Goal: Task Accomplishment & Management: Manage account settings

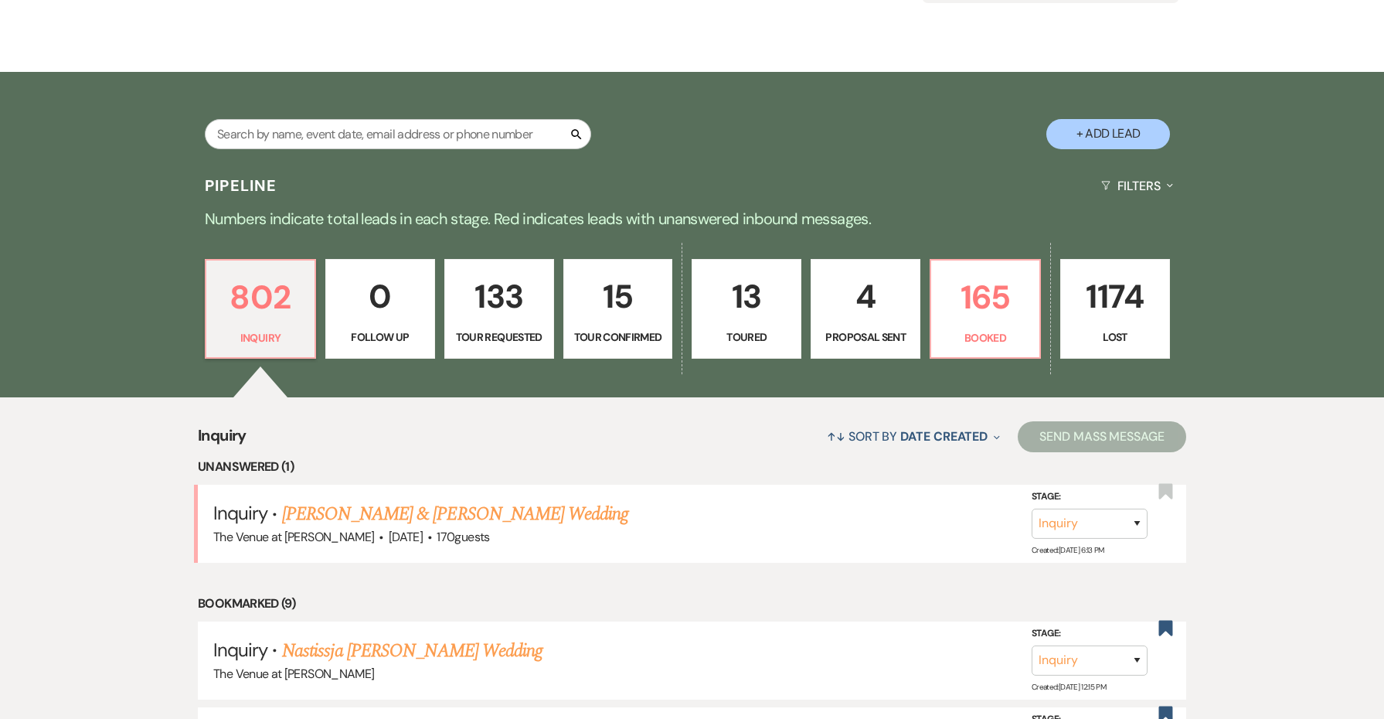
scroll to position [229, 0]
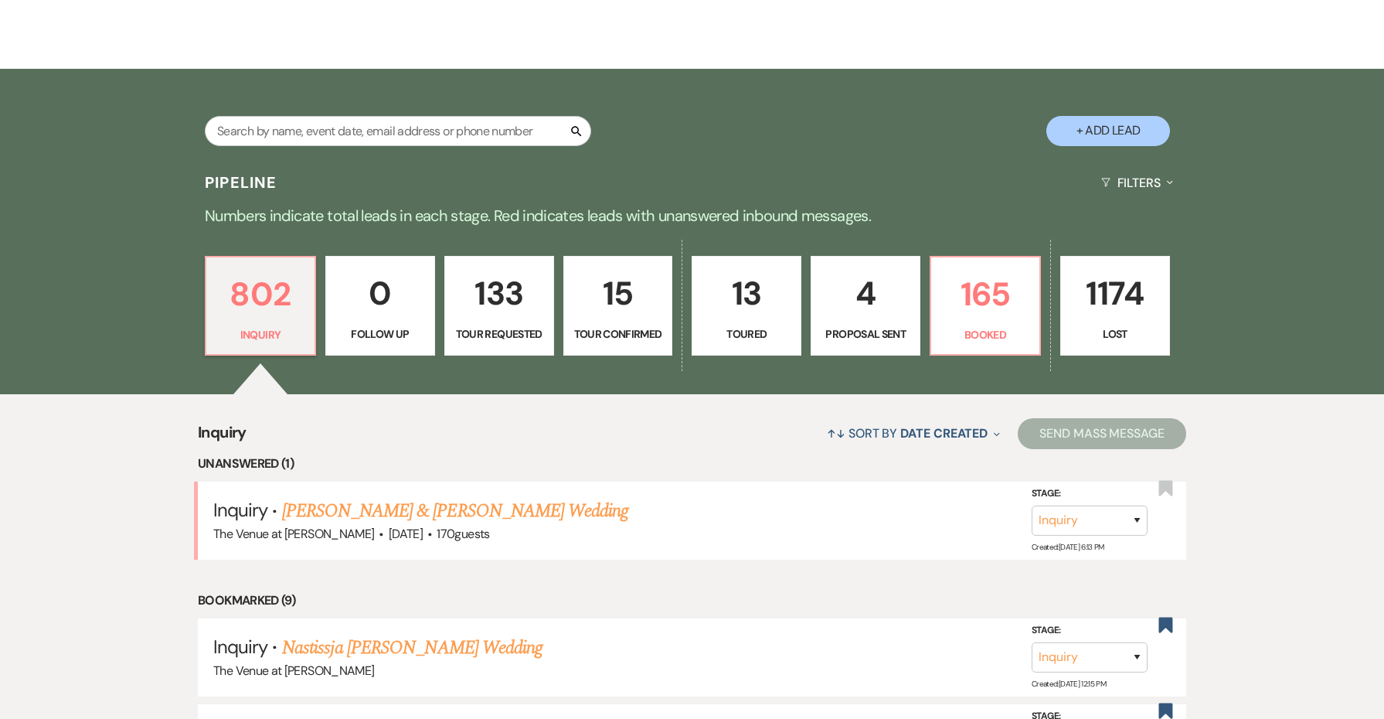
click at [875, 326] on p "Proposal Sent" at bounding box center [866, 333] width 90 height 17
select select "6"
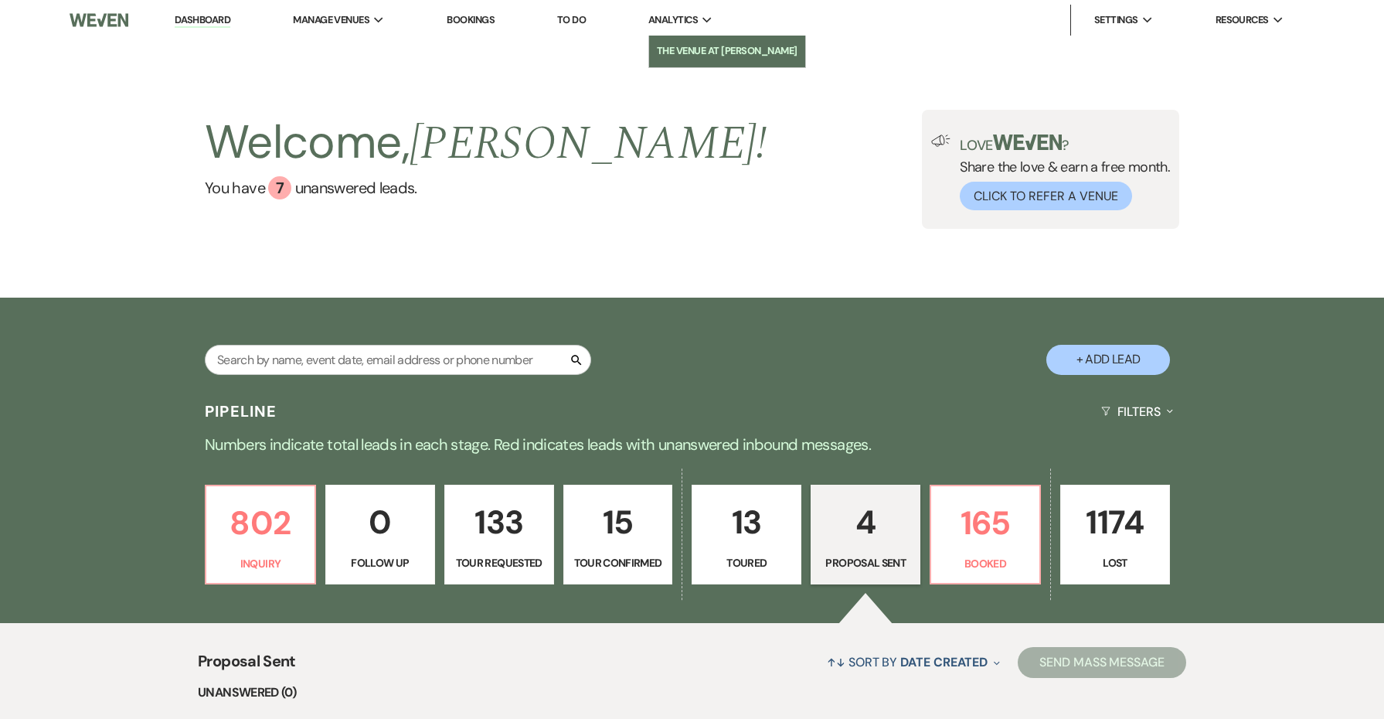
click at [685, 46] on li "The Venue at [PERSON_NAME]" at bounding box center [727, 50] width 141 height 15
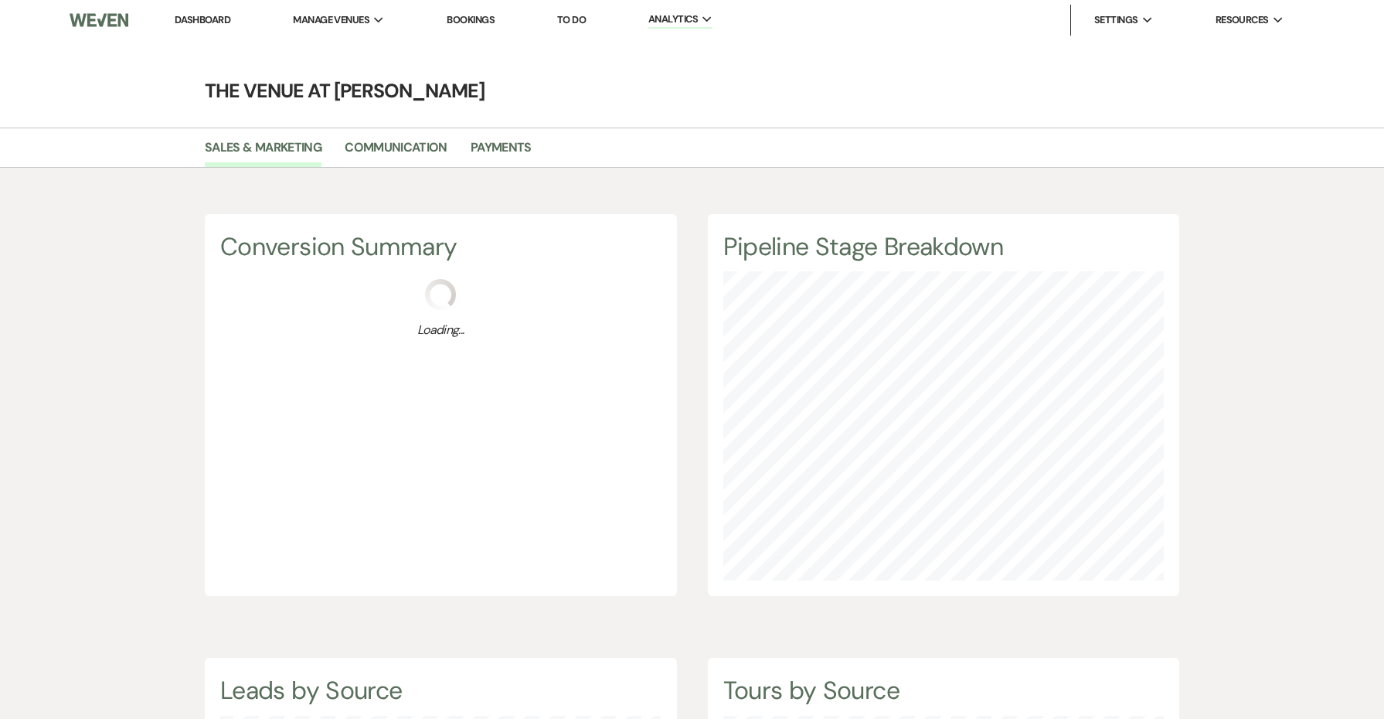
scroll to position [719, 1384]
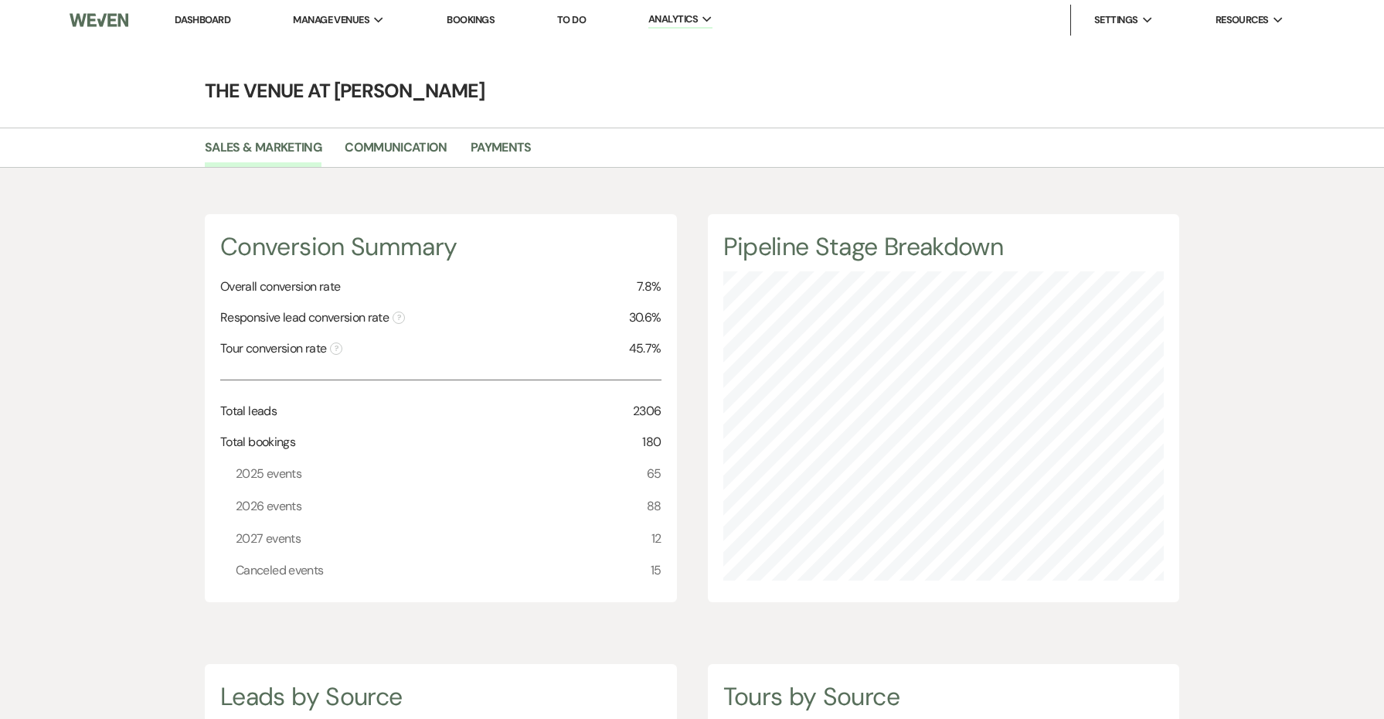
click at [206, 17] on link "Dashboard" at bounding box center [203, 19] width 56 height 13
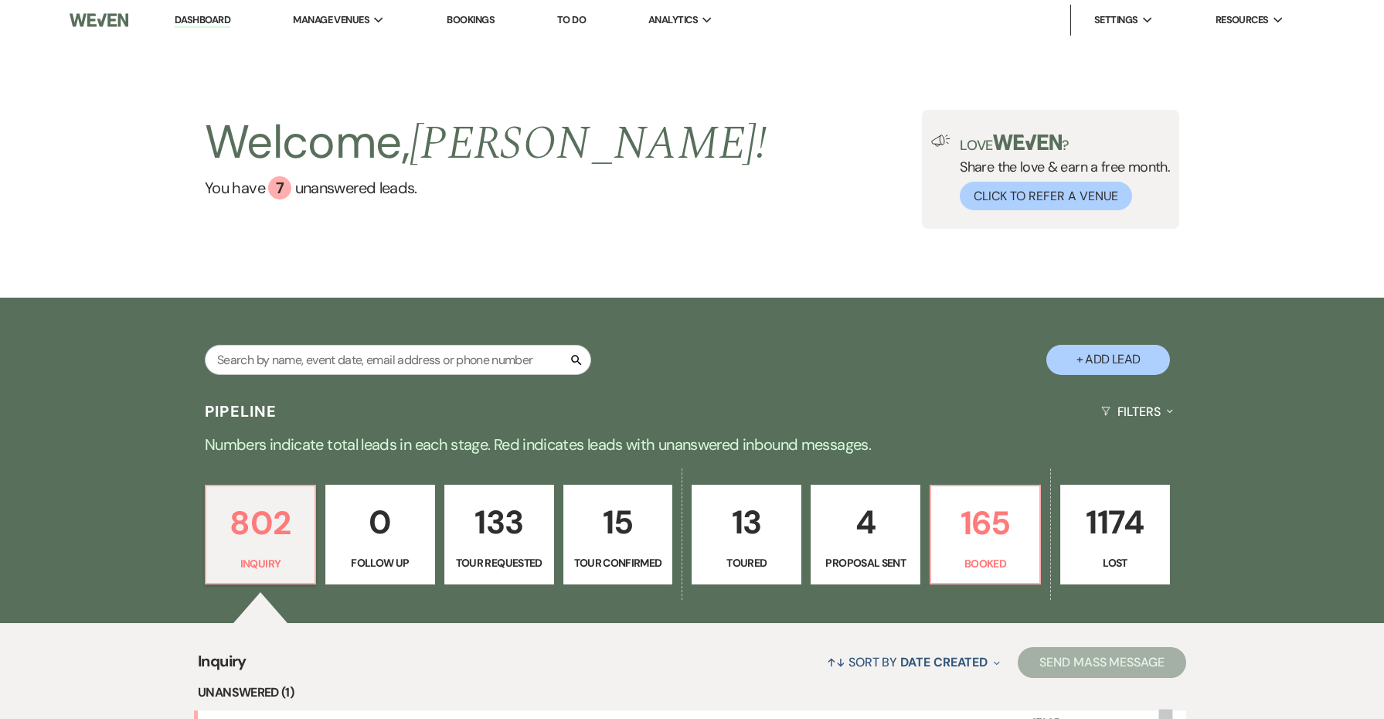
click at [759, 493] on link "13 Toured" at bounding box center [746, 534] width 110 height 100
select select "5"
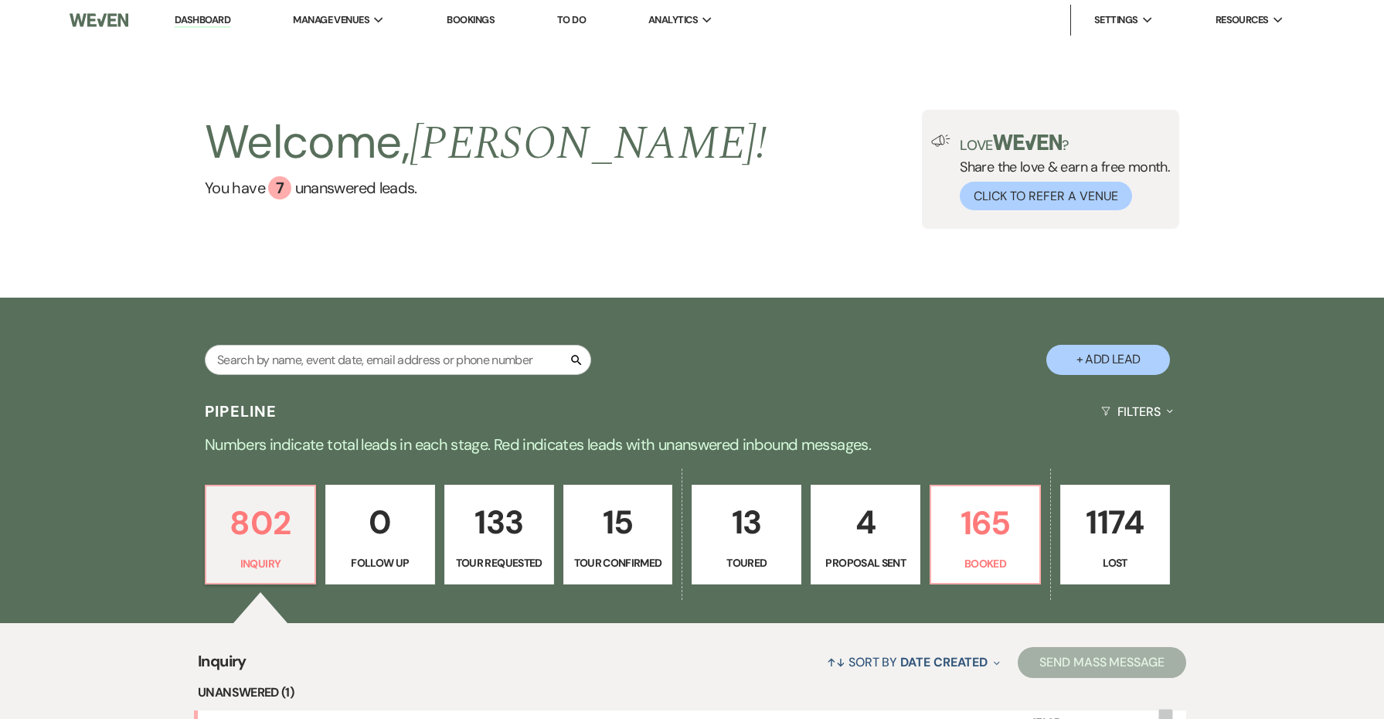
select select "5"
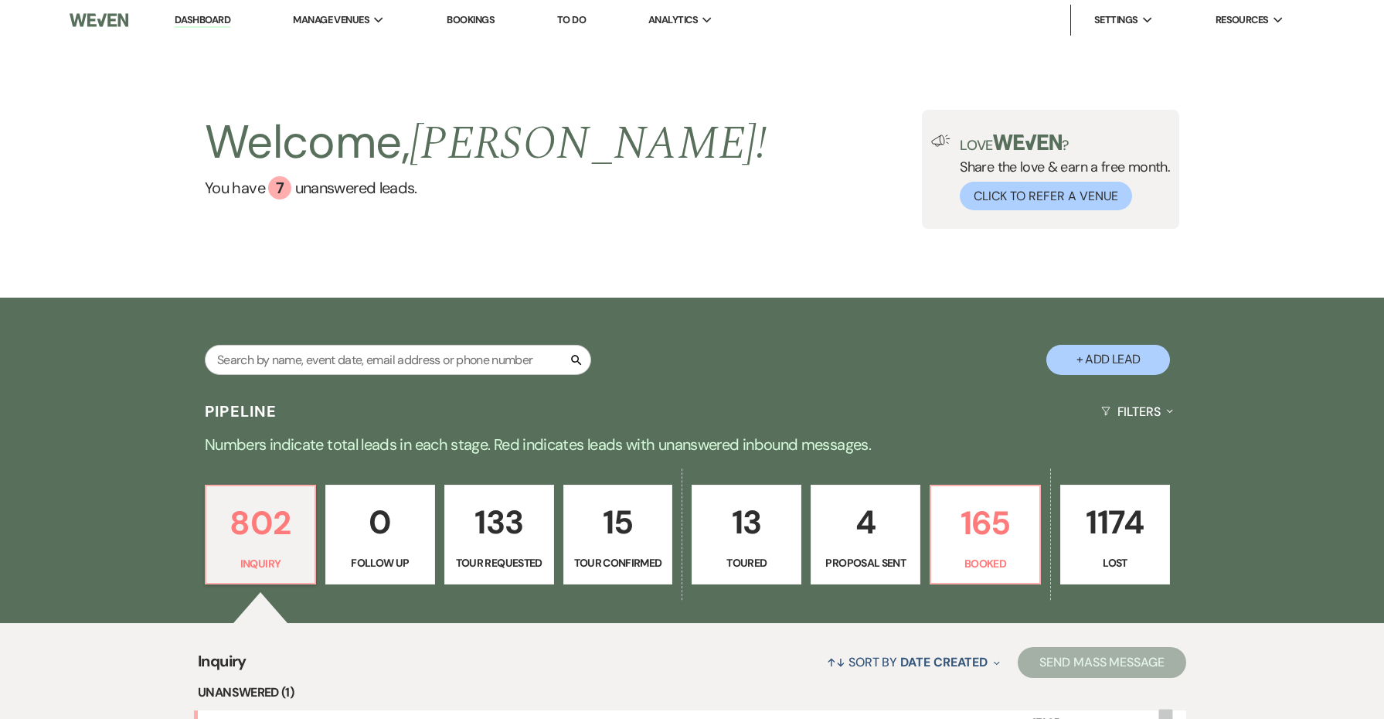
select select "5"
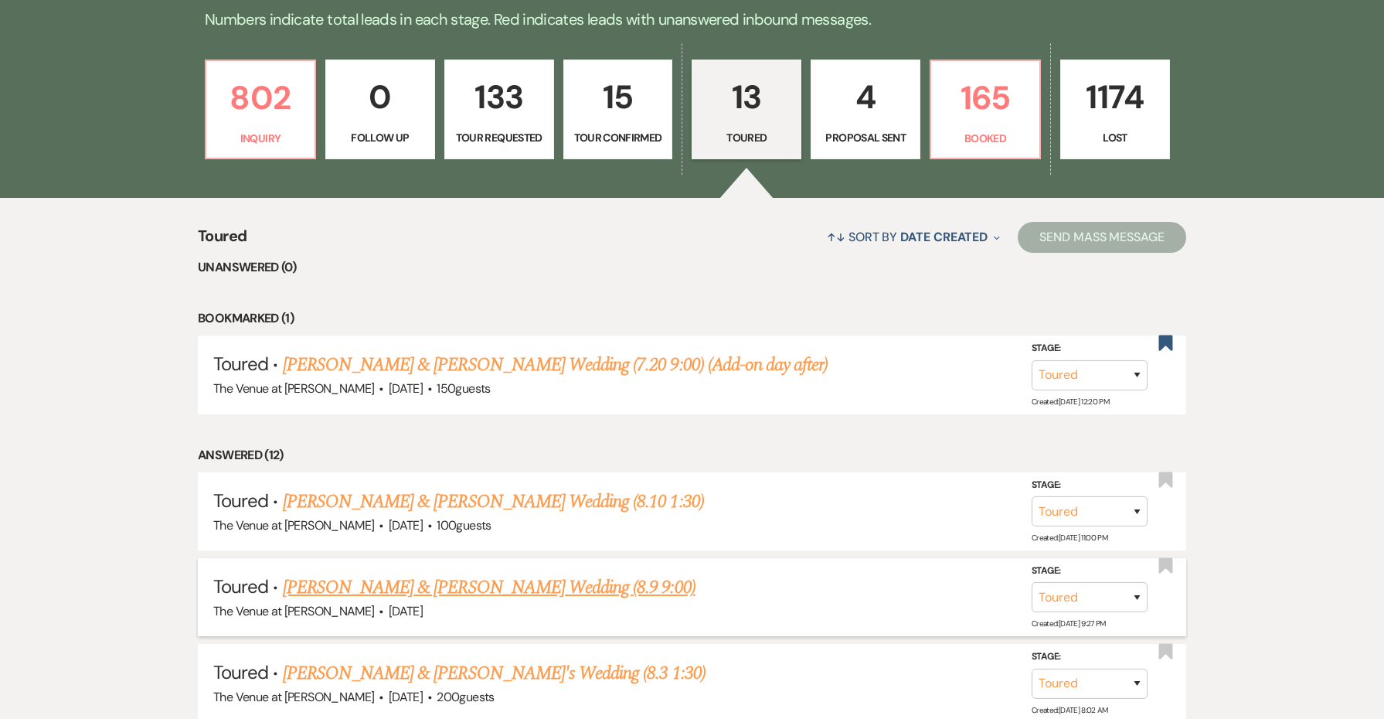
scroll to position [426, 0]
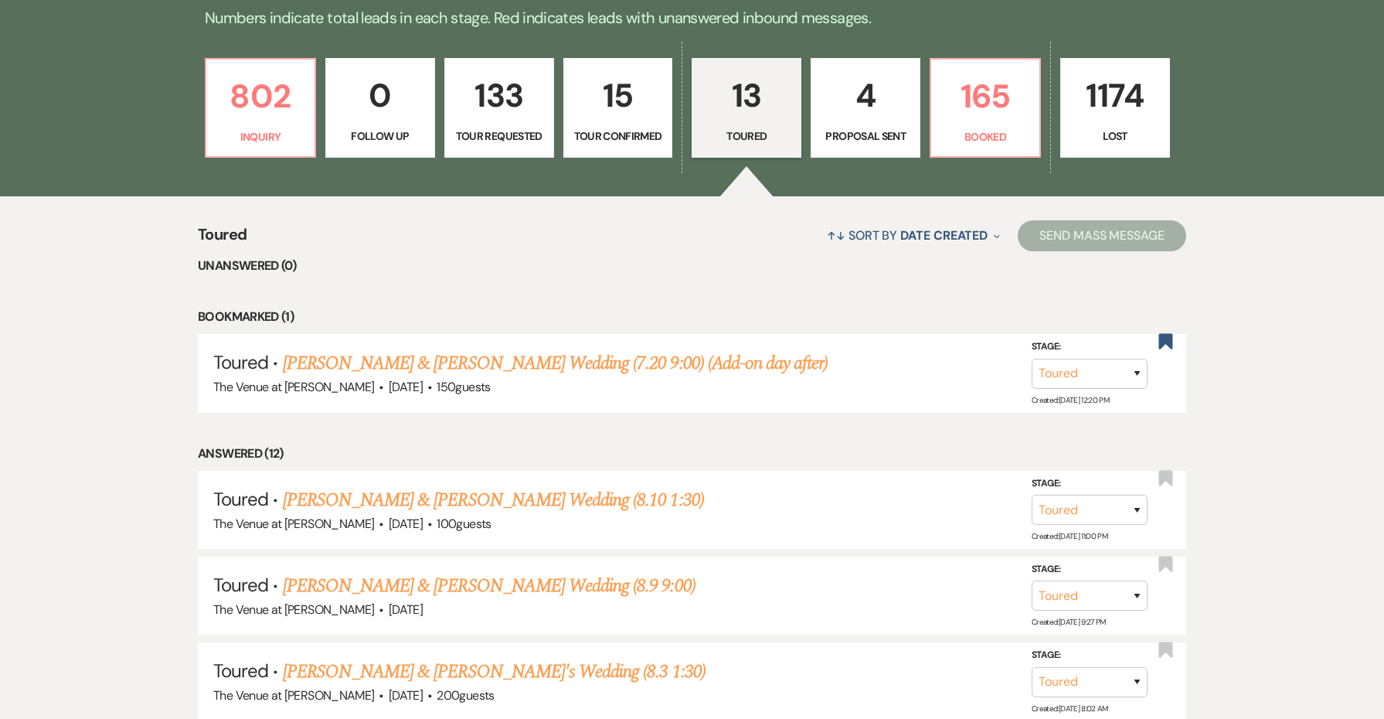
click at [854, 102] on p "4" at bounding box center [866, 96] width 90 height 52
select select "6"
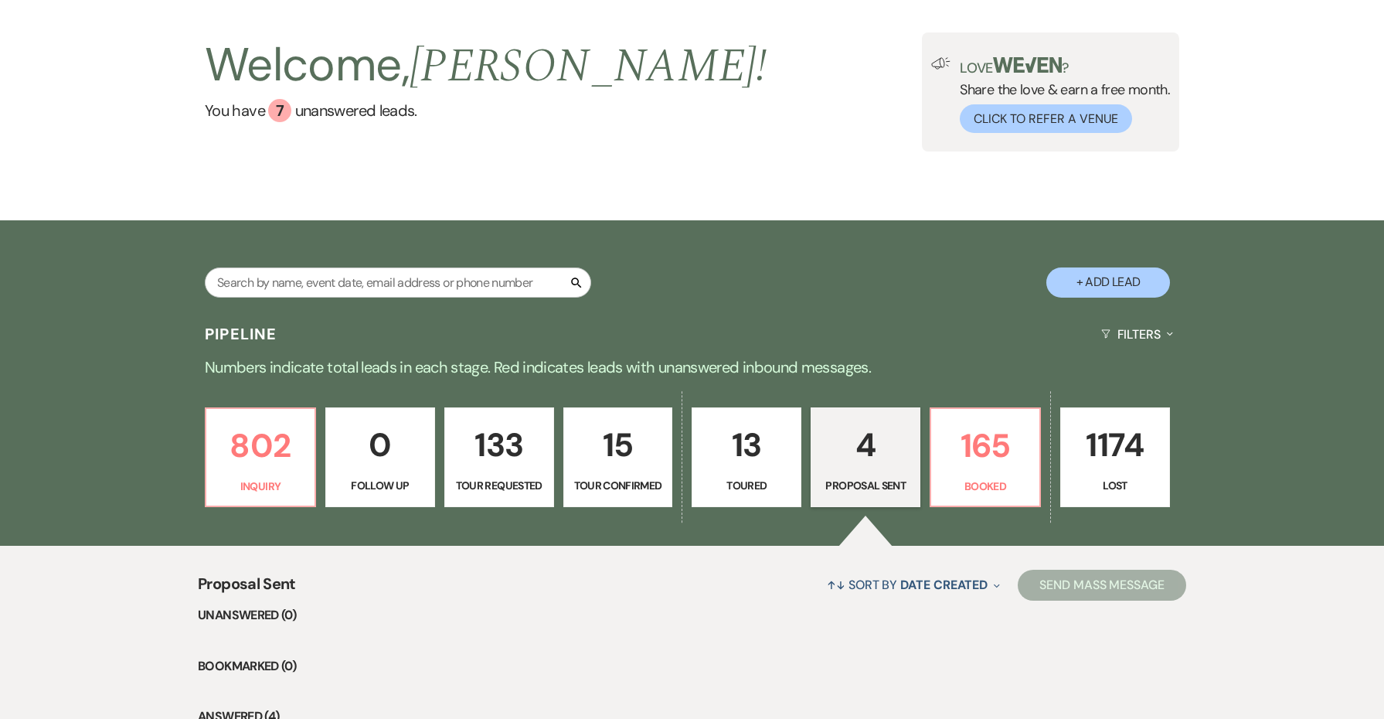
scroll to position [76, 0]
click at [752, 484] on p "Toured" at bounding box center [747, 485] width 90 height 17
select select "5"
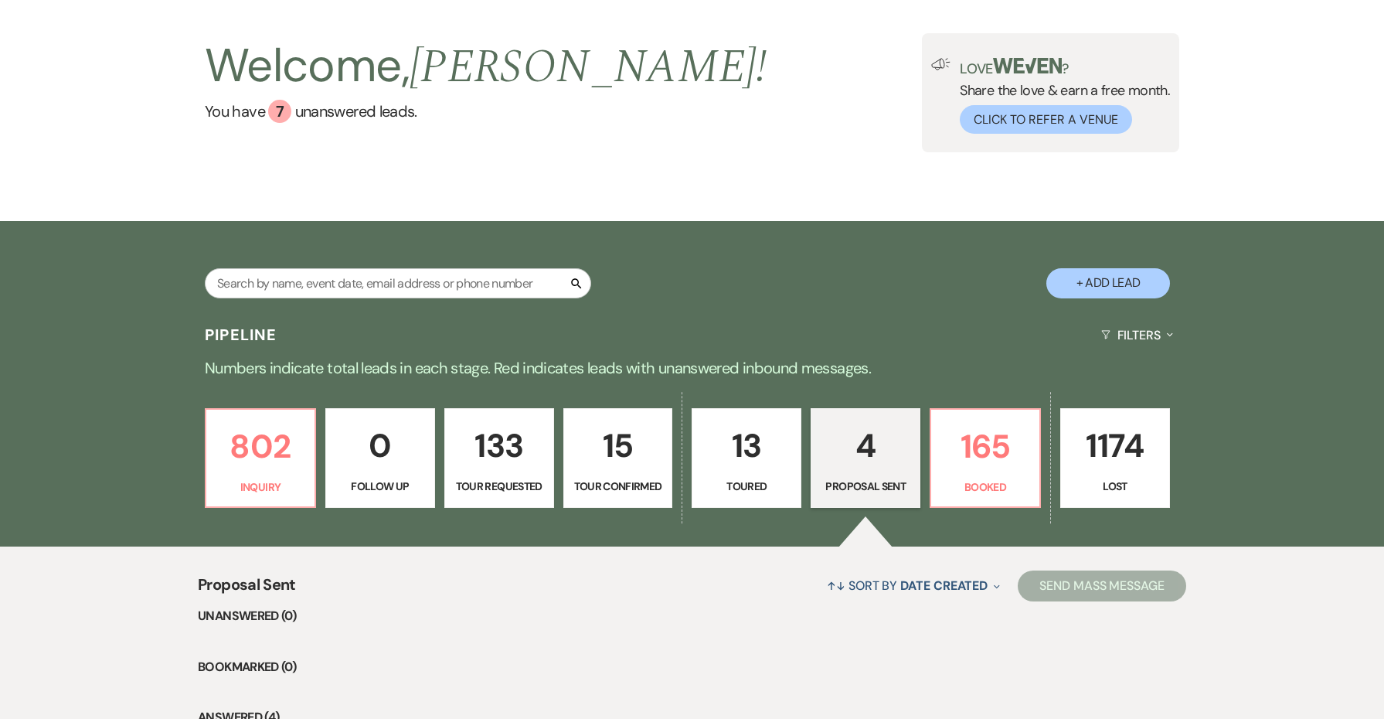
select select "5"
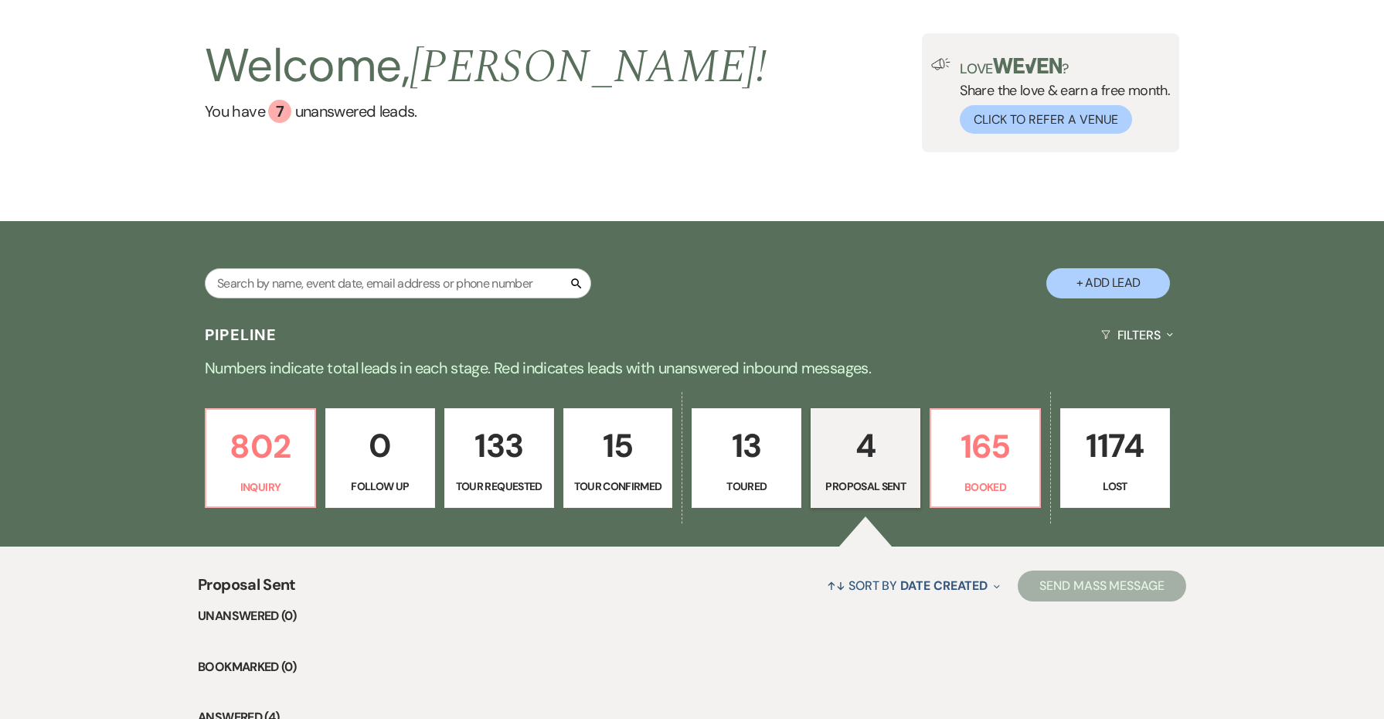
select select "5"
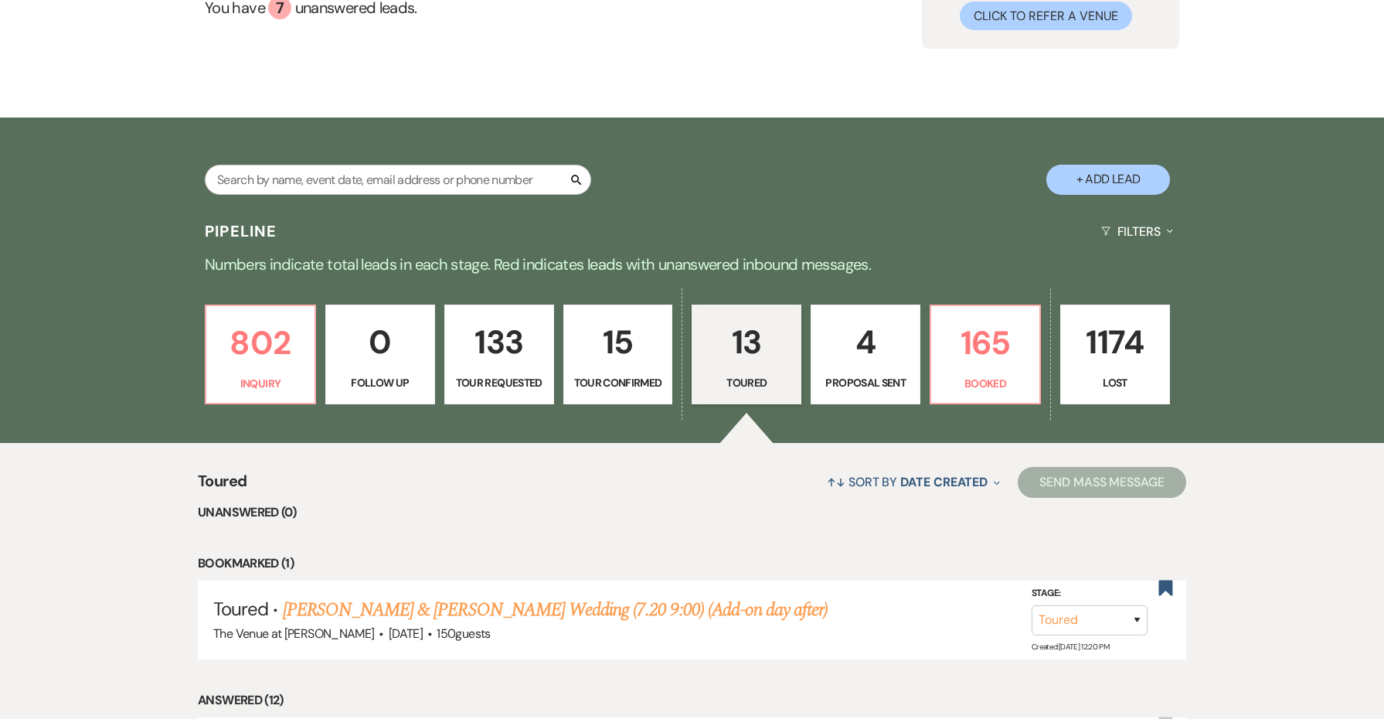
scroll to position [182, 0]
